Goal: Find contact information: Find contact information

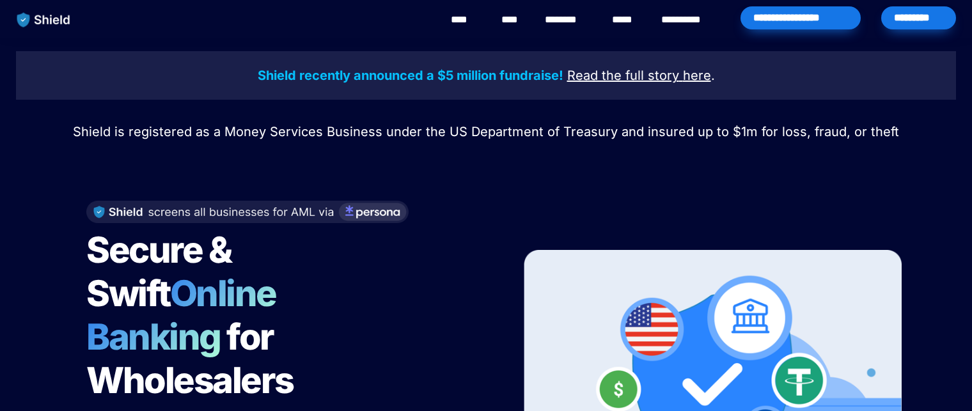
click at [583, 20] on link "********" at bounding box center [567, 19] width 45 height 15
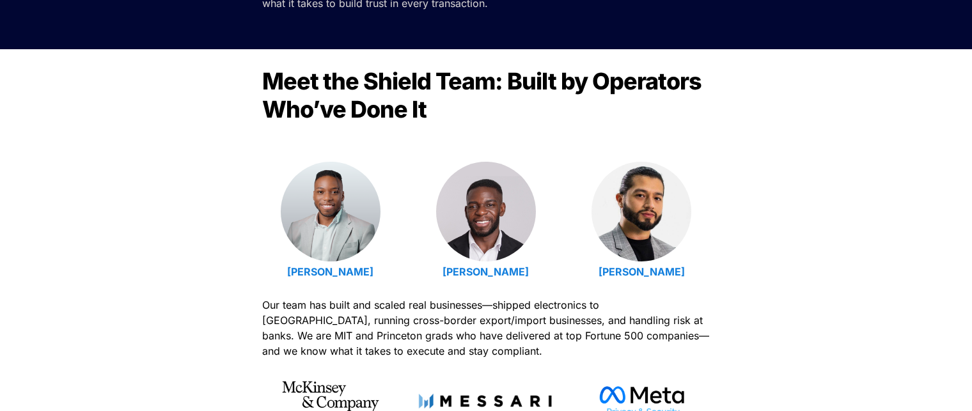
scroll to position [384, 0]
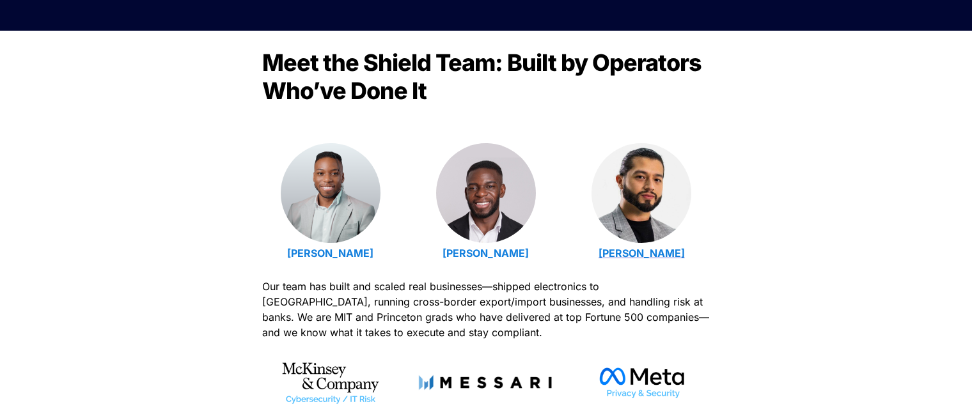
click at [632, 251] on strong "[PERSON_NAME]" at bounding box center [642, 253] width 86 height 13
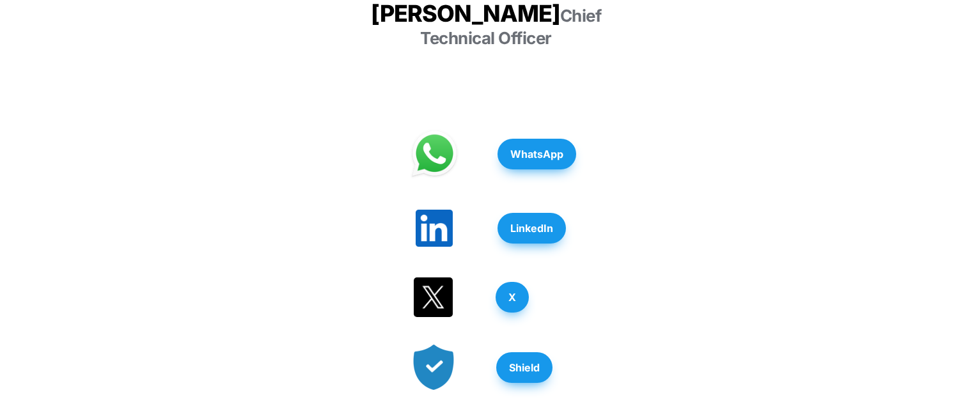
scroll to position [384, 0]
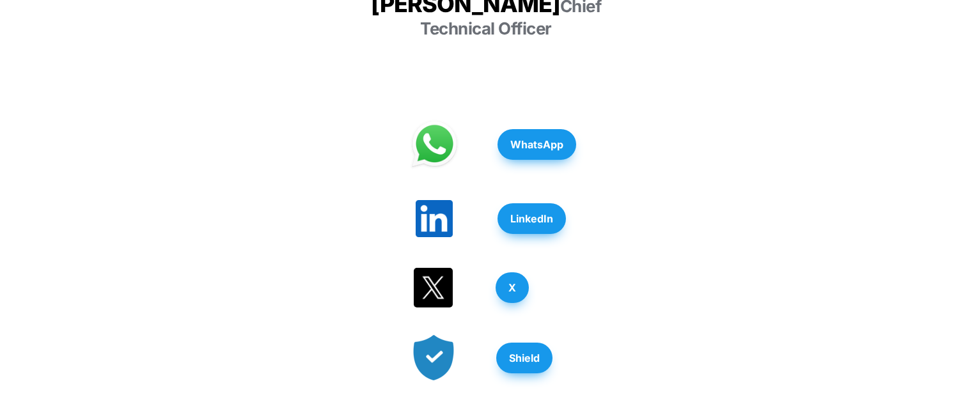
click at [543, 212] on strong "LinkedIn" at bounding box center [531, 218] width 43 height 13
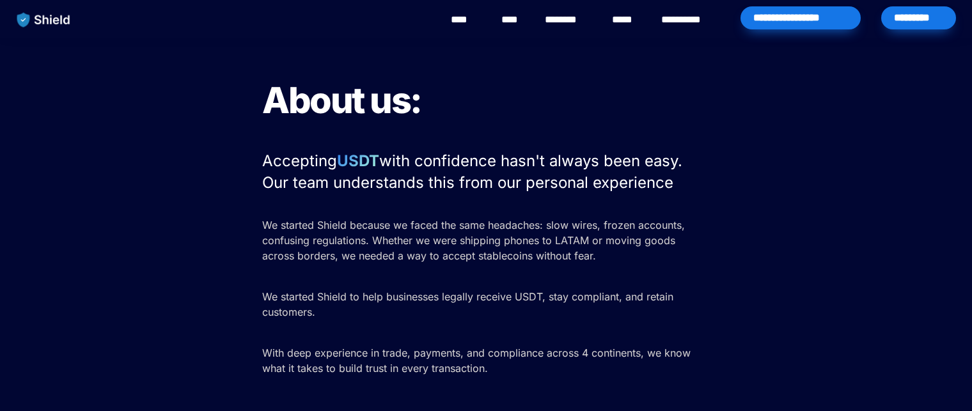
scroll to position [384, 0]
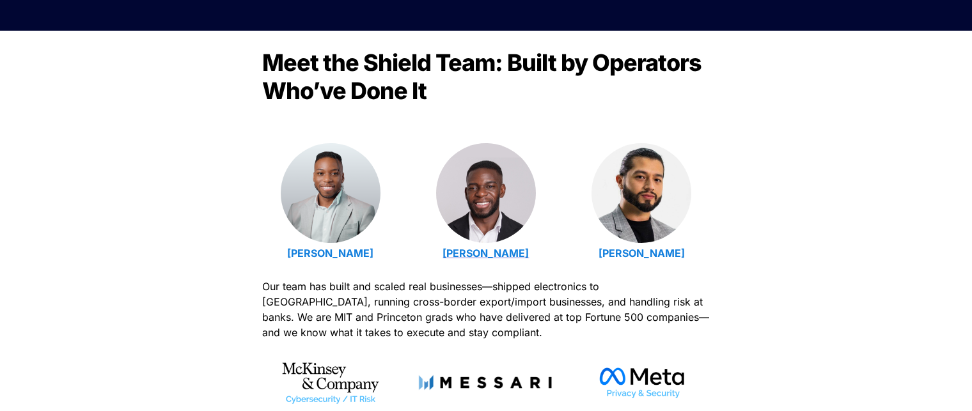
click at [501, 255] on strong "[PERSON_NAME]" at bounding box center [486, 253] width 86 height 13
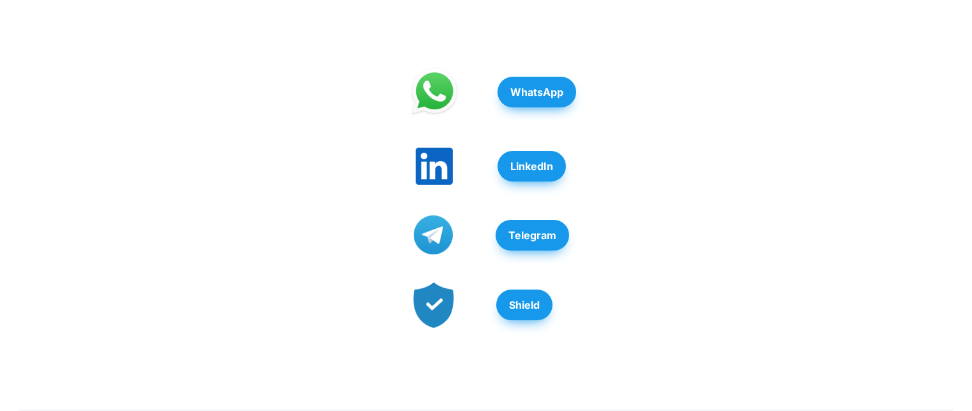
scroll to position [384, 0]
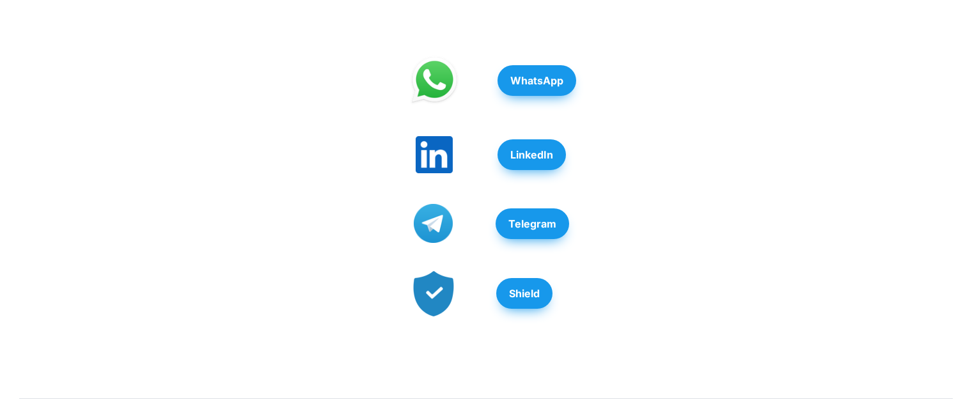
click at [541, 170] on button "LinkedIn" at bounding box center [532, 154] width 68 height 31
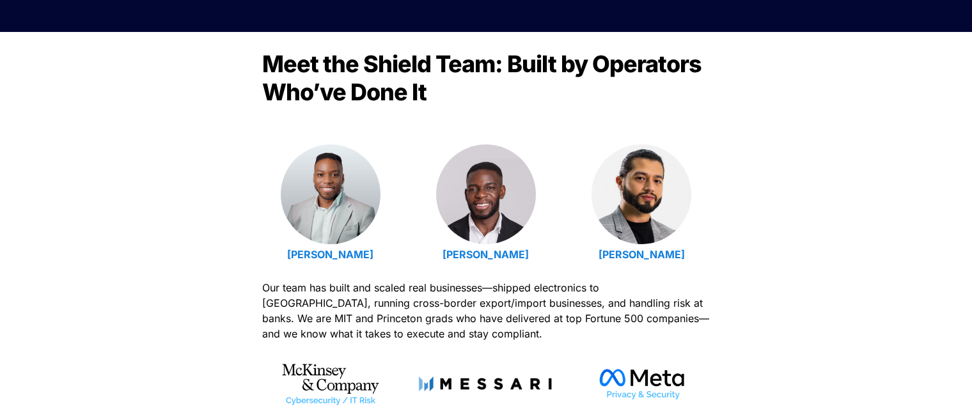
scroll to position [384, 0]
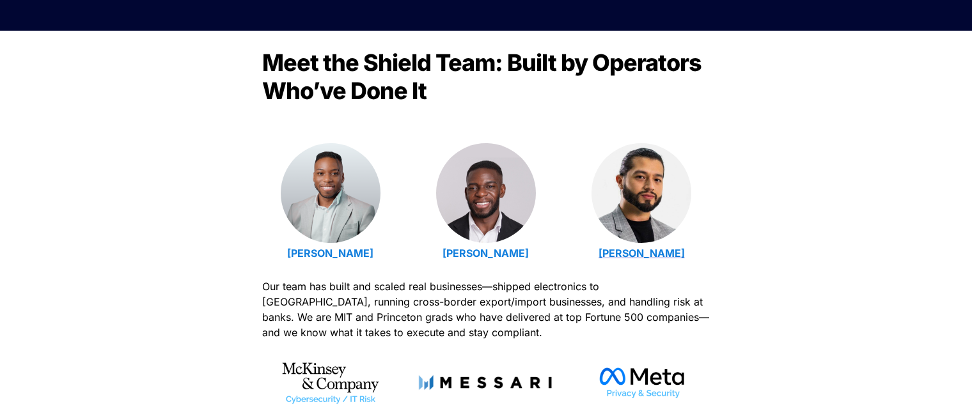
click at [640, 253] on strong "[PERSON_NAME]" at bounding box center [642, 253] width 86 height 13
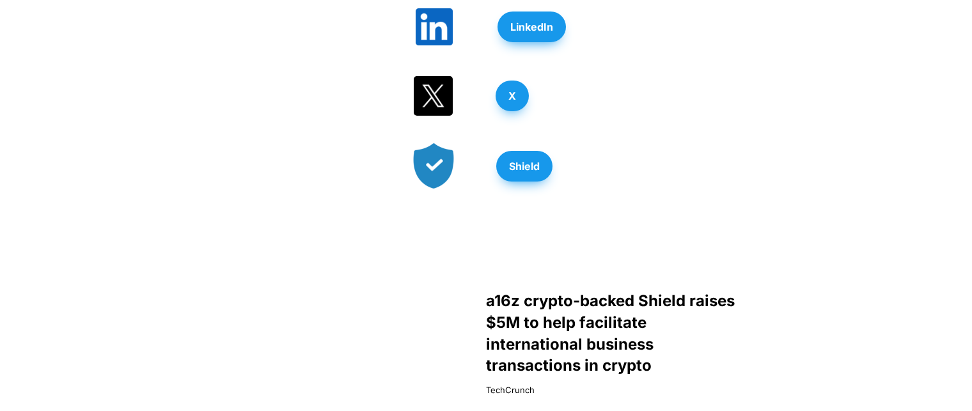
scroll to position [384, 0]
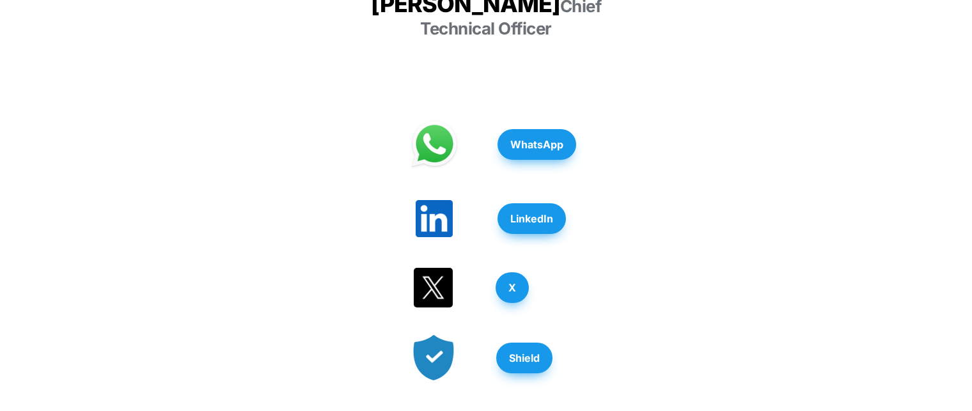
click at [553, 212] on strong "LinkedIn" at bounding box center [531, 218] width 43 height 13
